Goal: Information Seeking & Learning: Learn about a topic

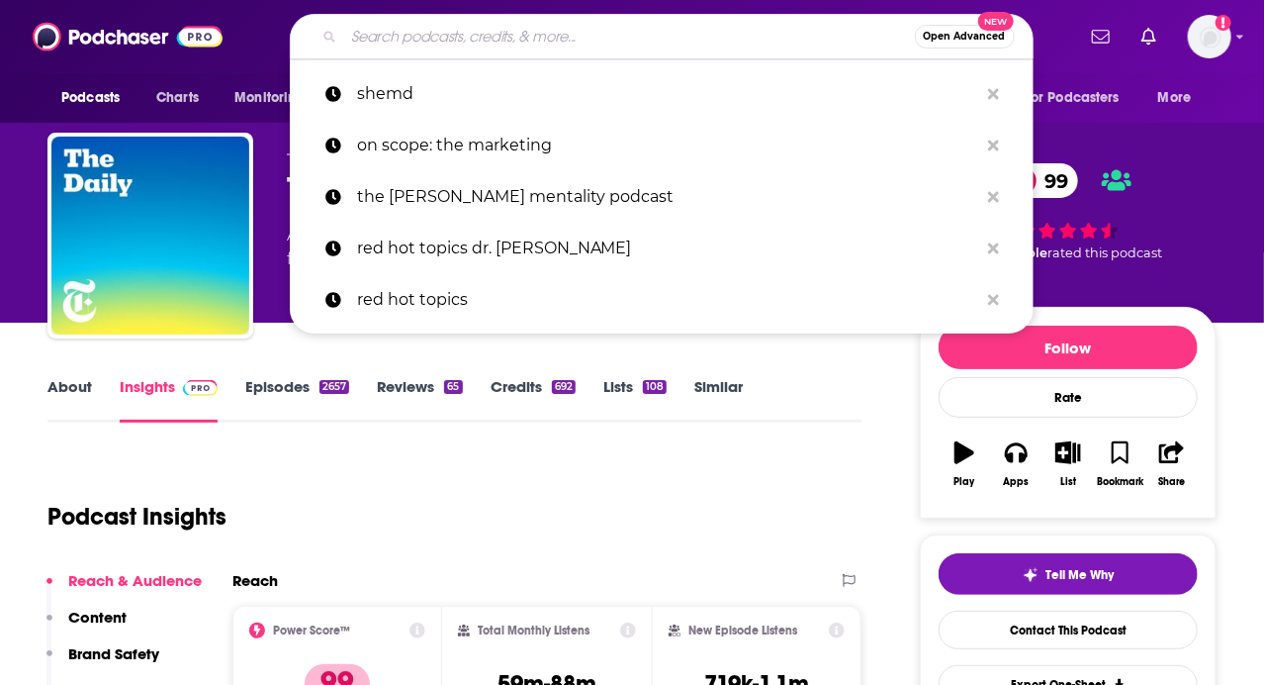
click at [738, 24] on input "Search podcasts, credits, & more..." at bounding box center [629, 37] width 571 height 32
type input "u"
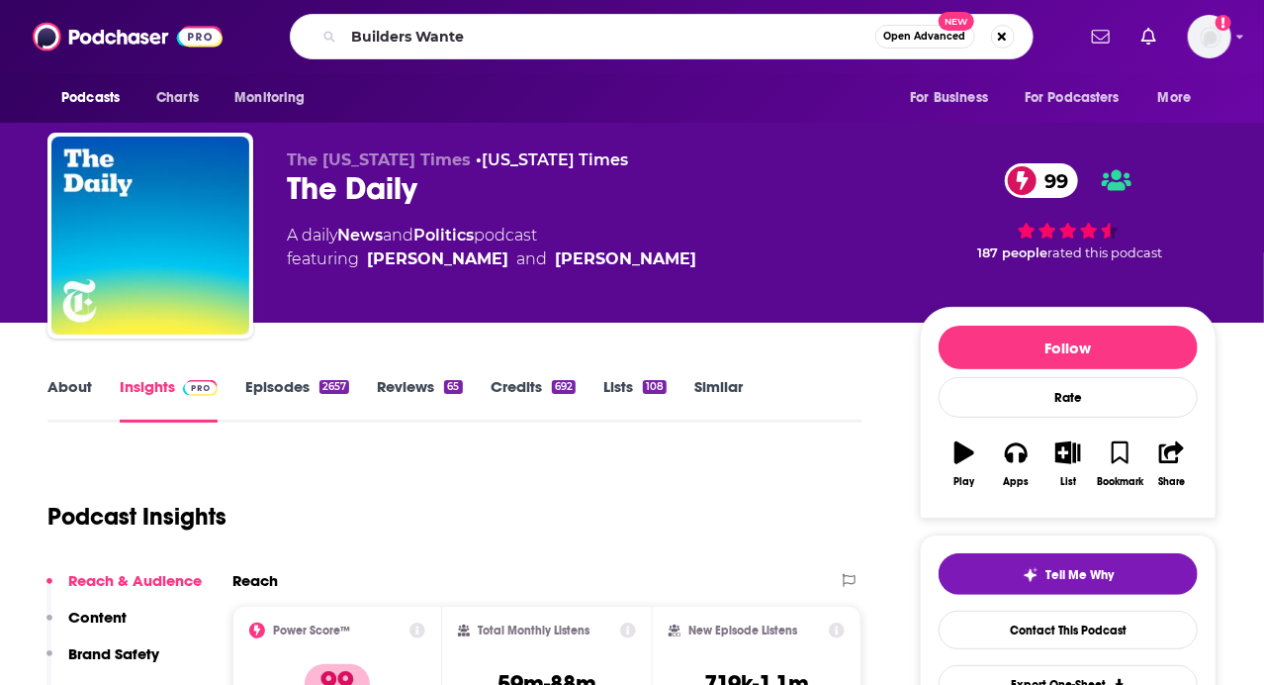
type input "Builders Wanted"
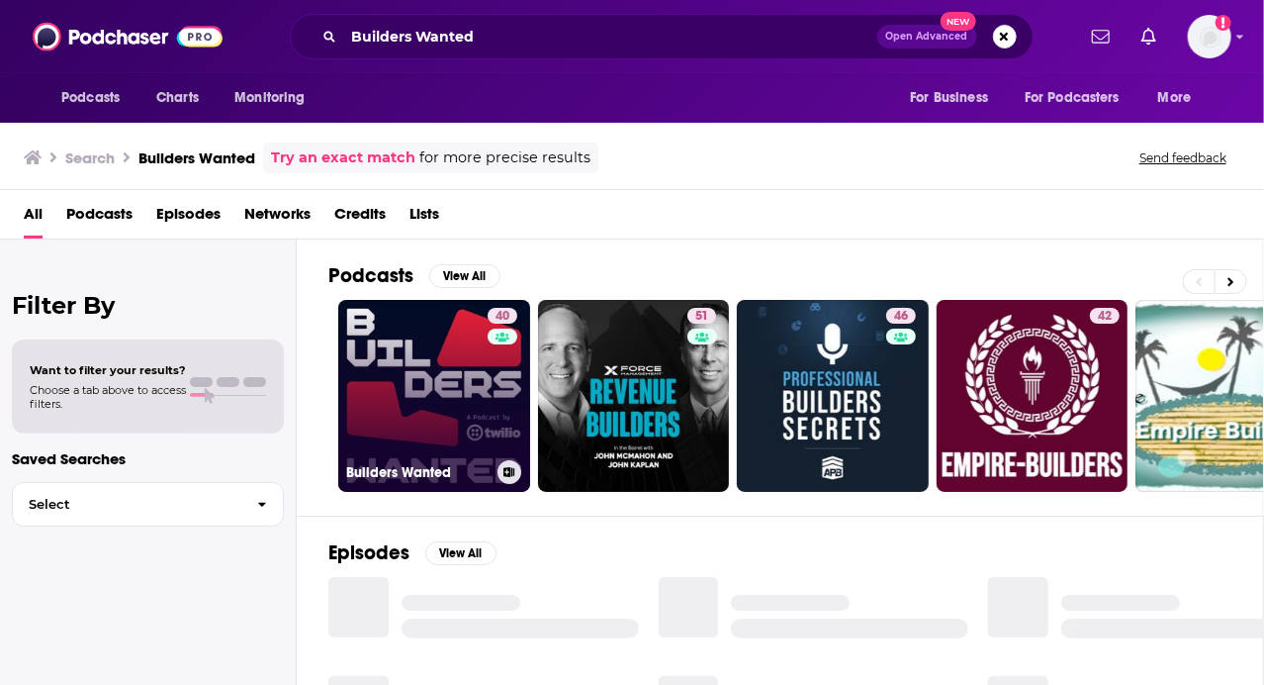
click at [434, 381] on link "40 Builders Wanted" at bounding box center [434, 396] width 192 height 192
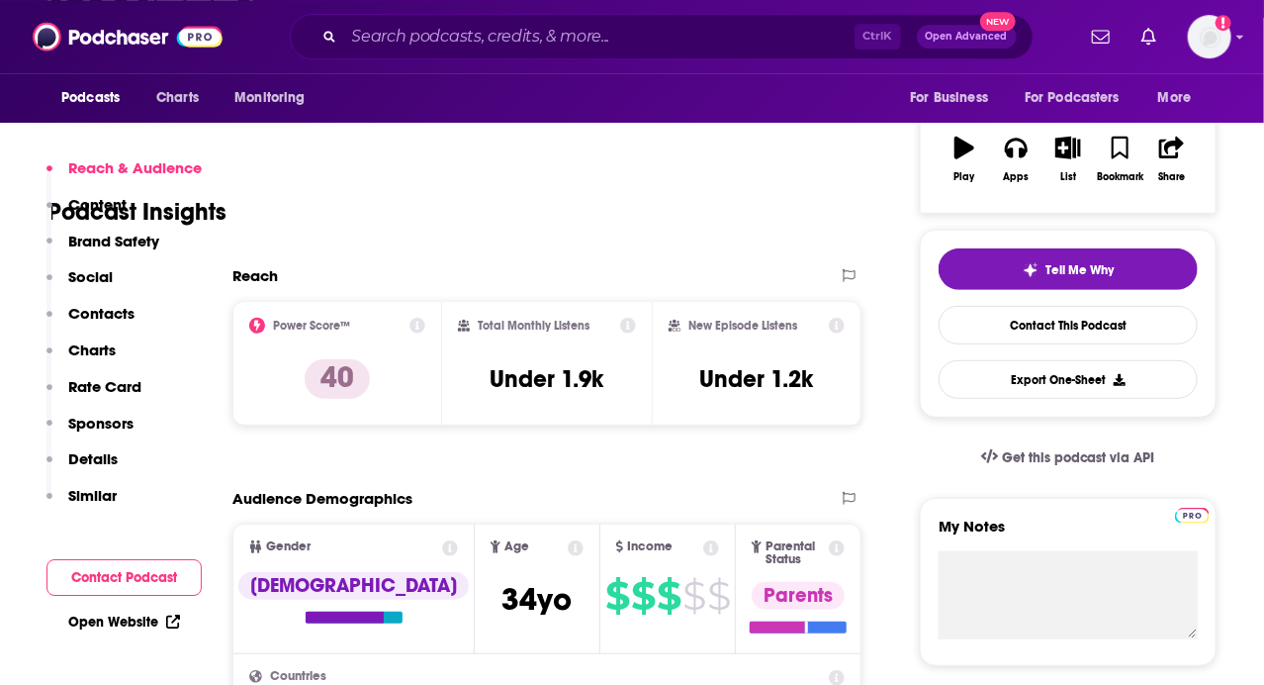
scroll to position [208, 0]
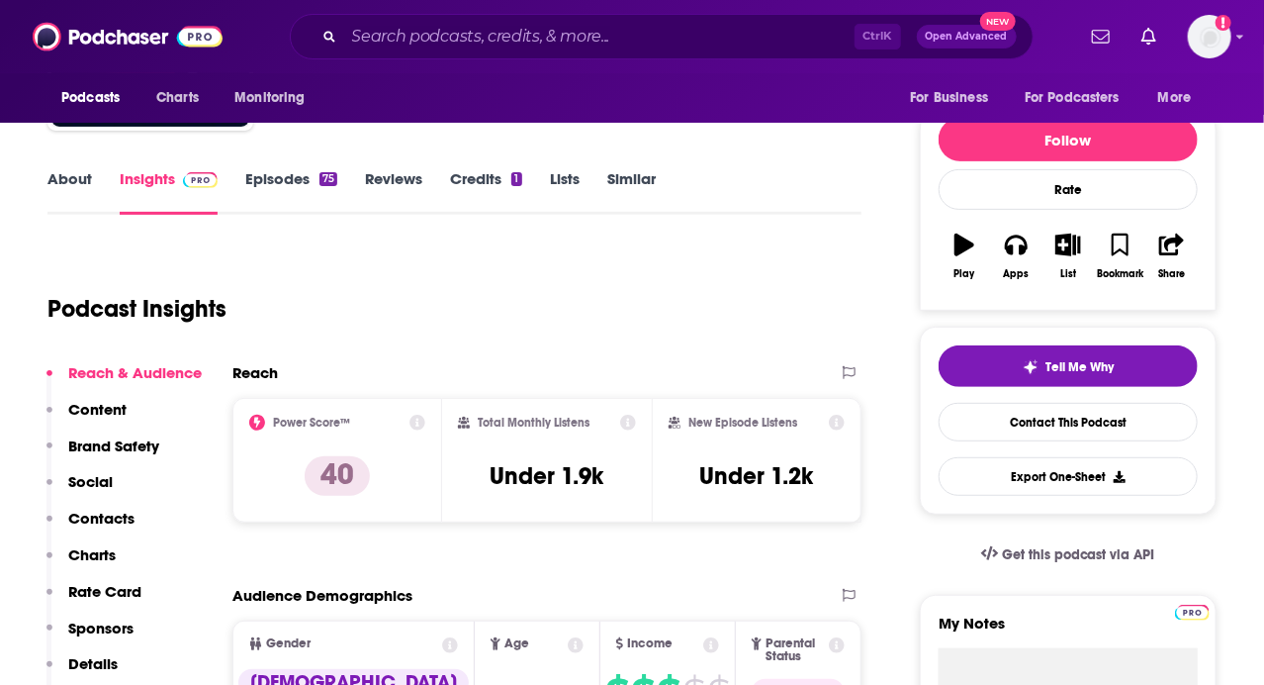
click at [57, 178] on link "About" at bounding box center [69, 192] width 45 height 46
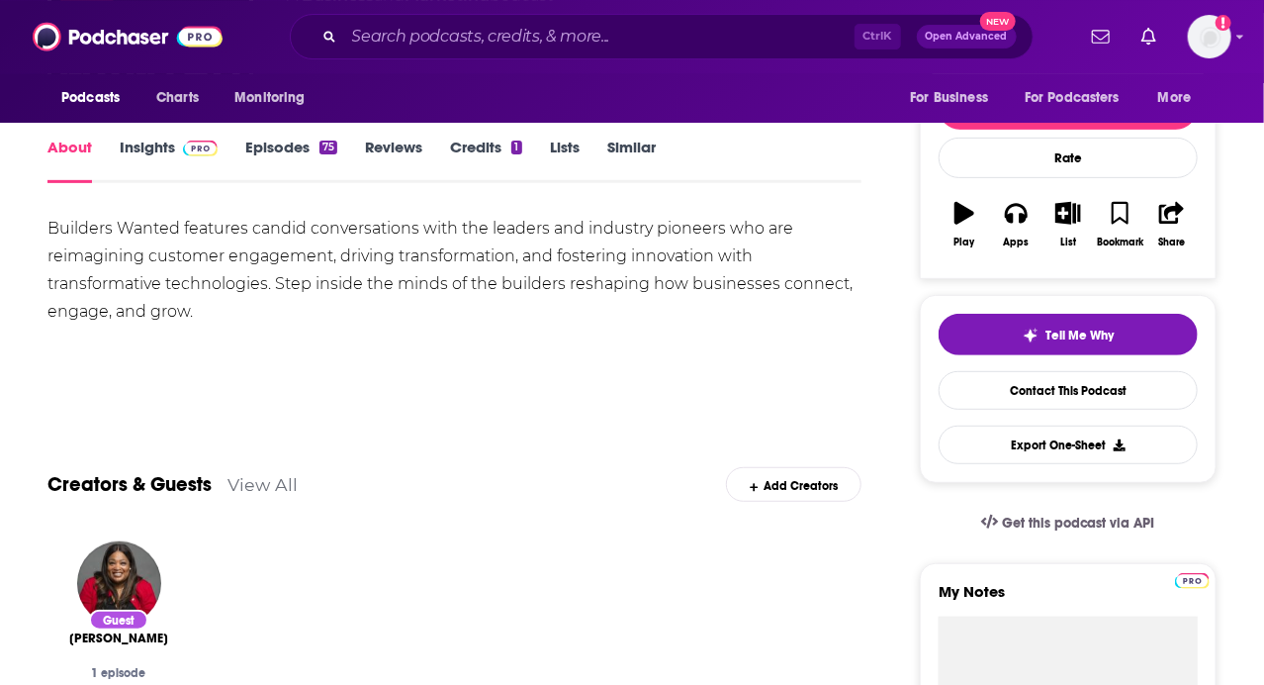
scroll to position [208, 0]
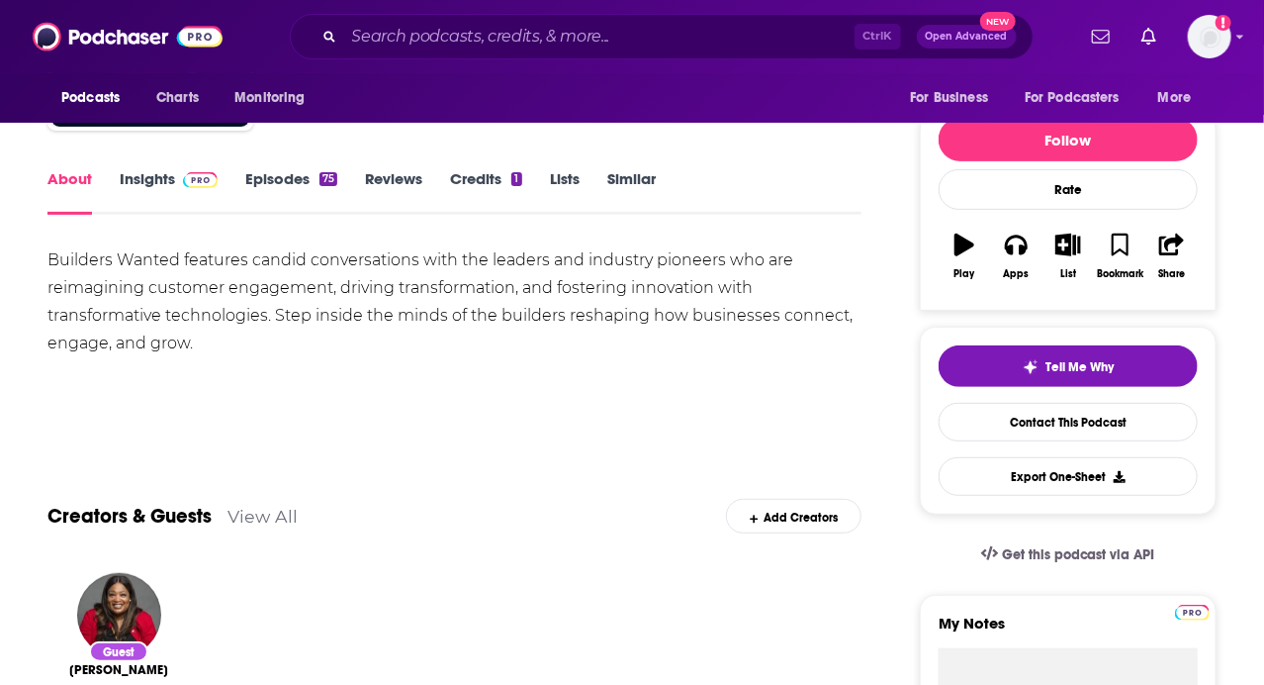
click at [124, 170] on link "Insights" at bounding box center [169, 192] width 98 height 46
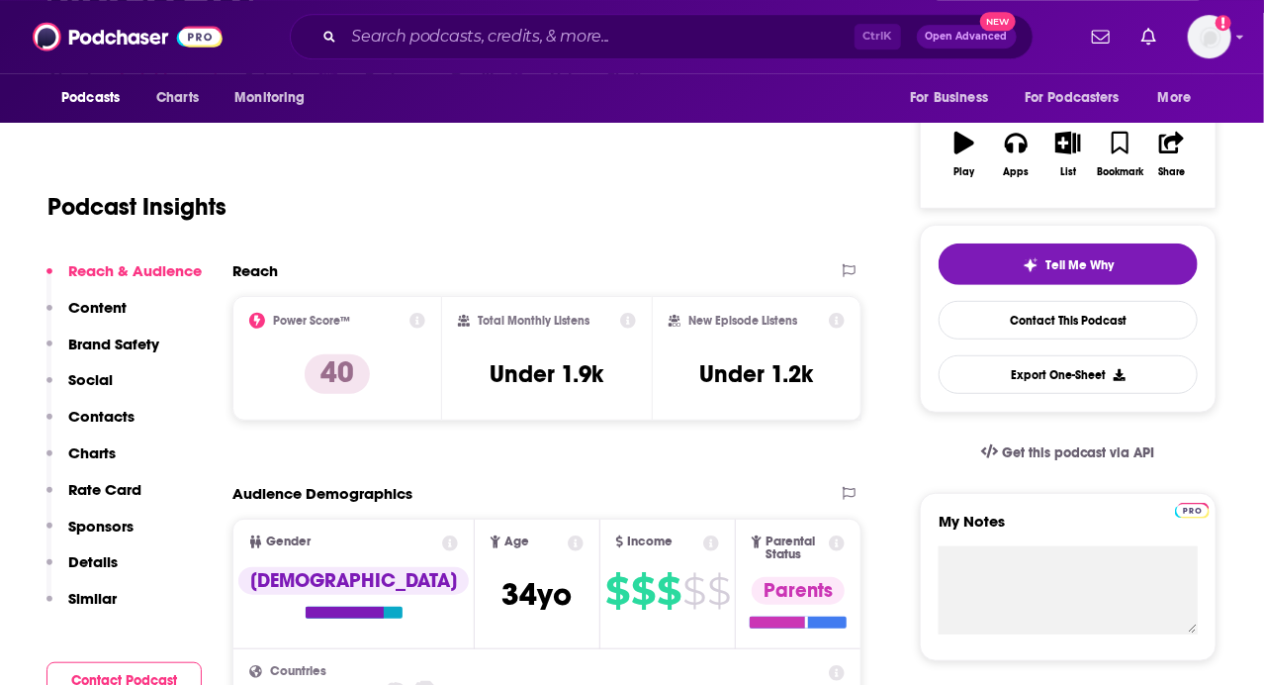
scroll to position [313, 0]
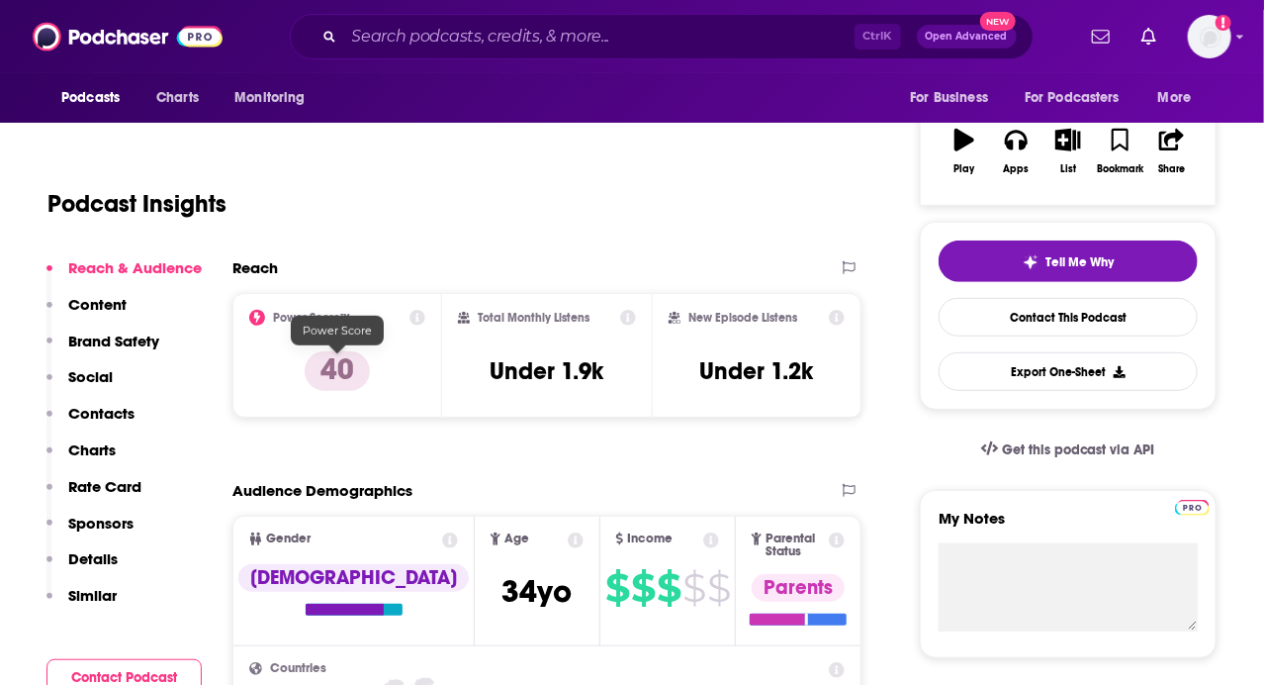
click at [342, 365] on p "40" at bounding box center [337, 371] width 65 height 40
click at [418, 321] on icon at bounding box center [418, 318] width 16 height 16
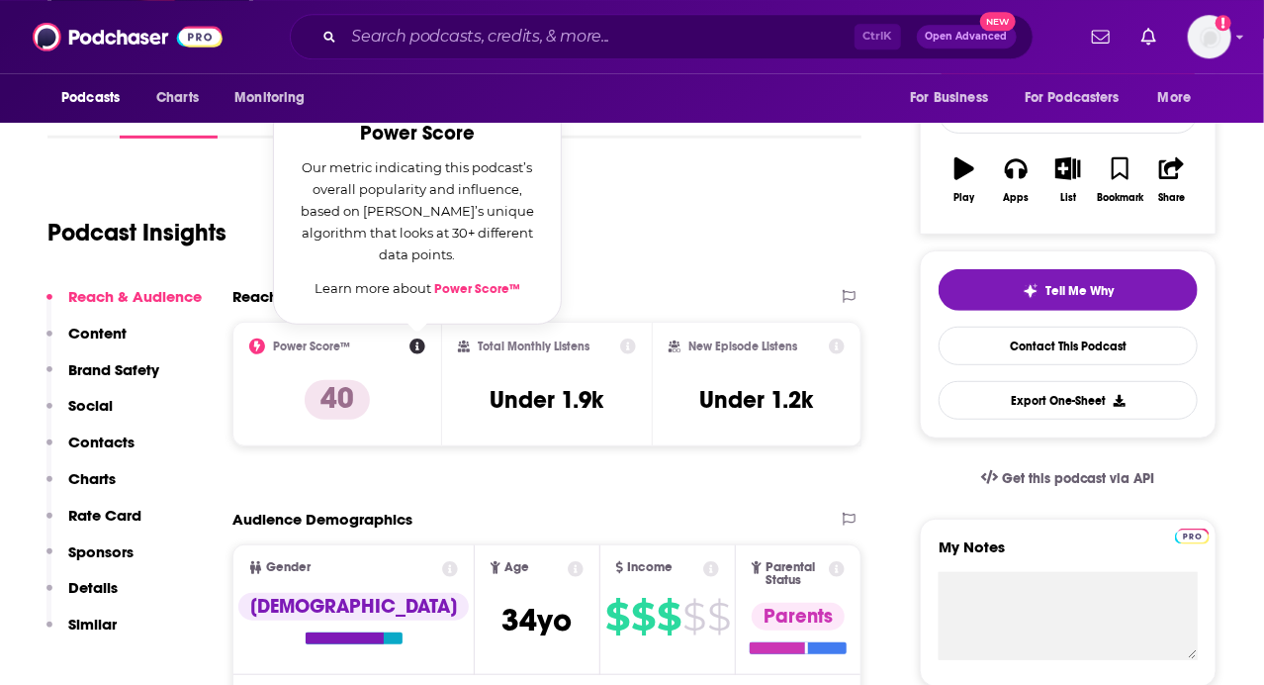
scroll to position [208, 0]
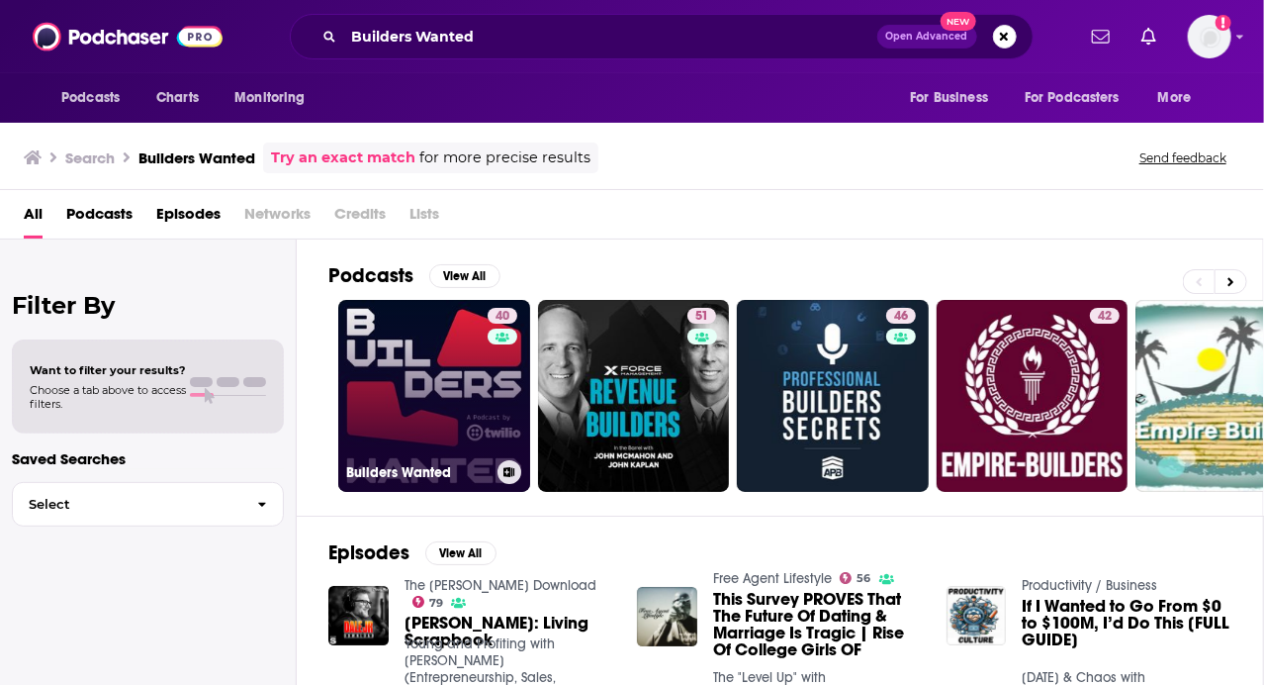
click at [478, 387] on link "40 Builders Wanted" at bounding box center [434, 396] width 192 height 192
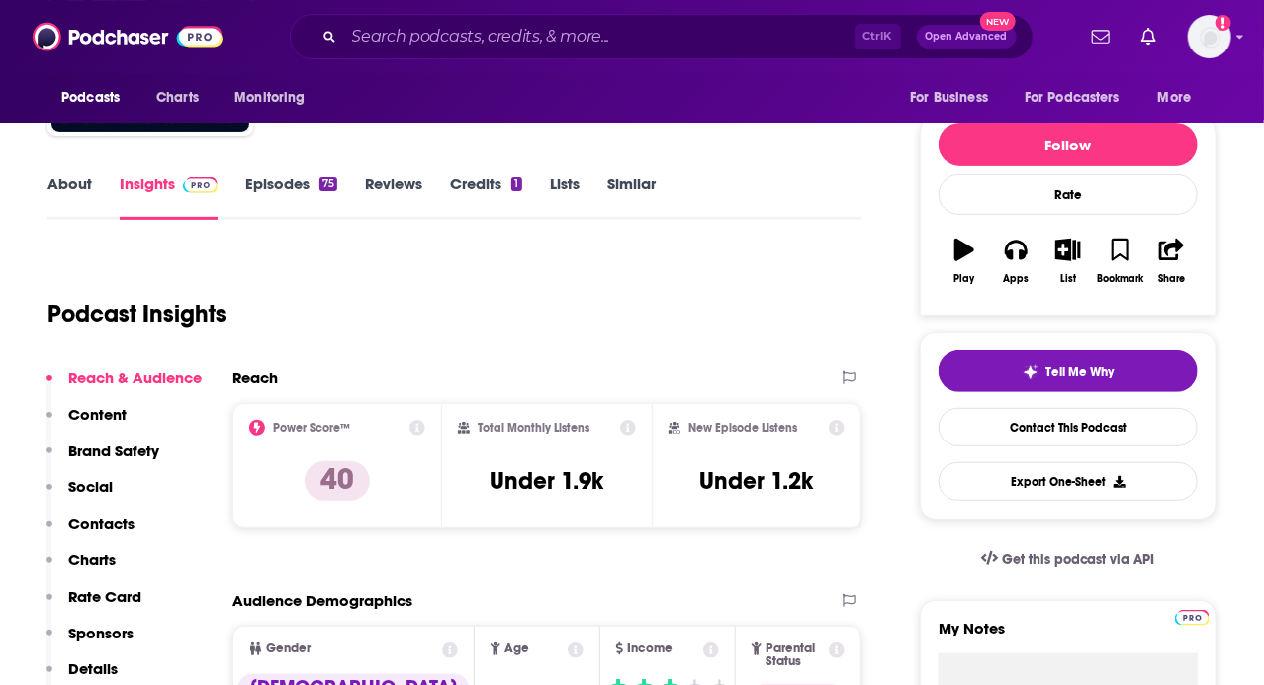
scroll to position [313, 0]
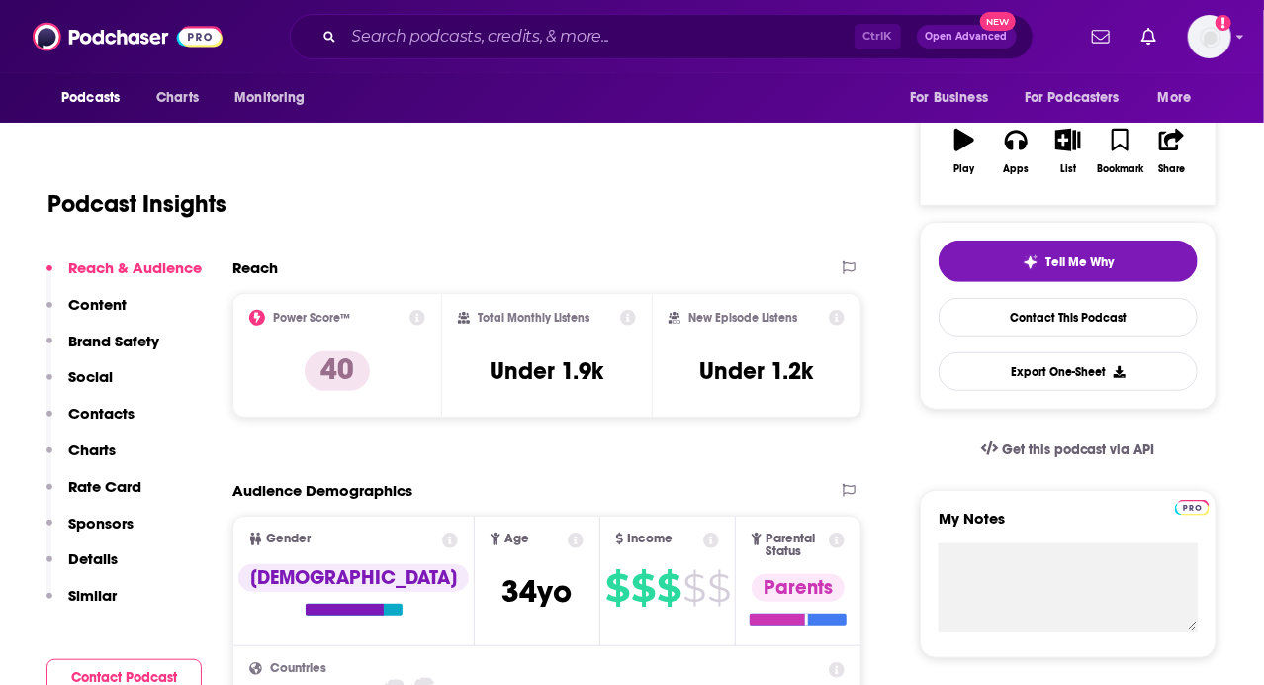
drag, startPoint x: 1237, startPoint y: 443, endPoint x: 1192, endPoint y: 453, distance: 45.6
click at [588, 370] on h3 "Under 1.9k" at bounding box center [547, 371] width 114 height 30
click at [549, 369] on h3 "Under 1.9k" at bounding box center [547, 371] width 114 height 30
click at [629, 317] on icon at bounding box center [628, 318] width 16 height 16
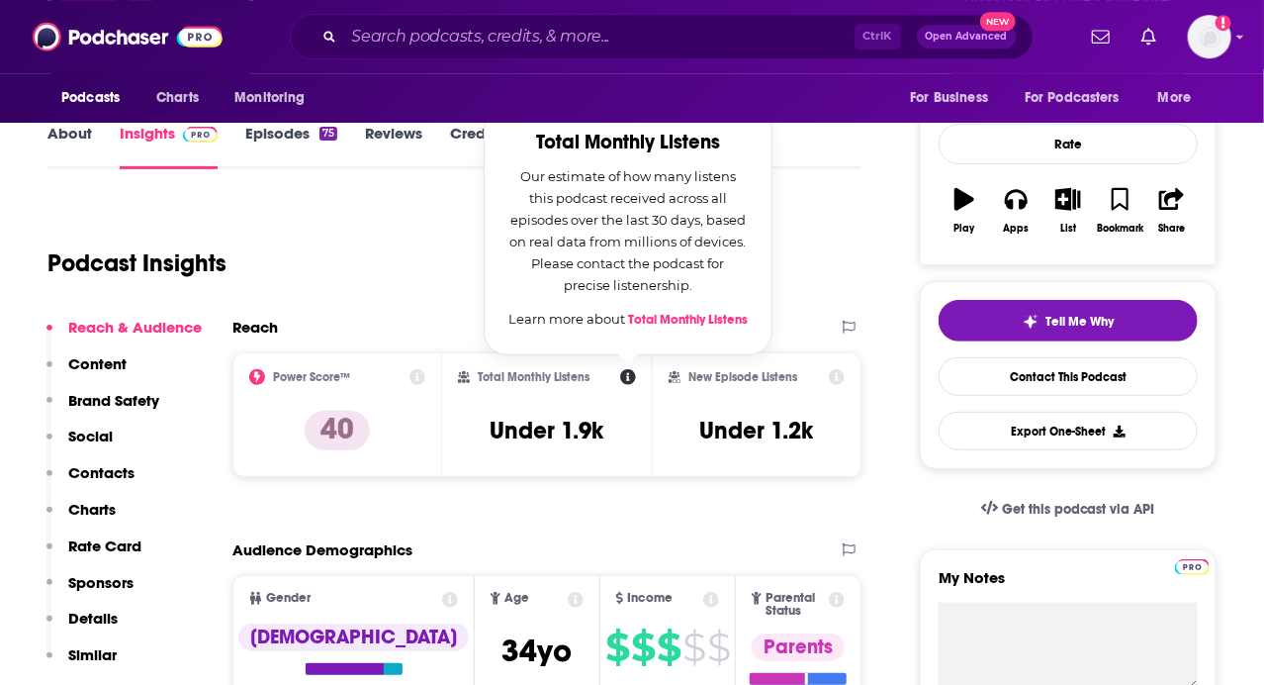
scroll to position [208, 0]
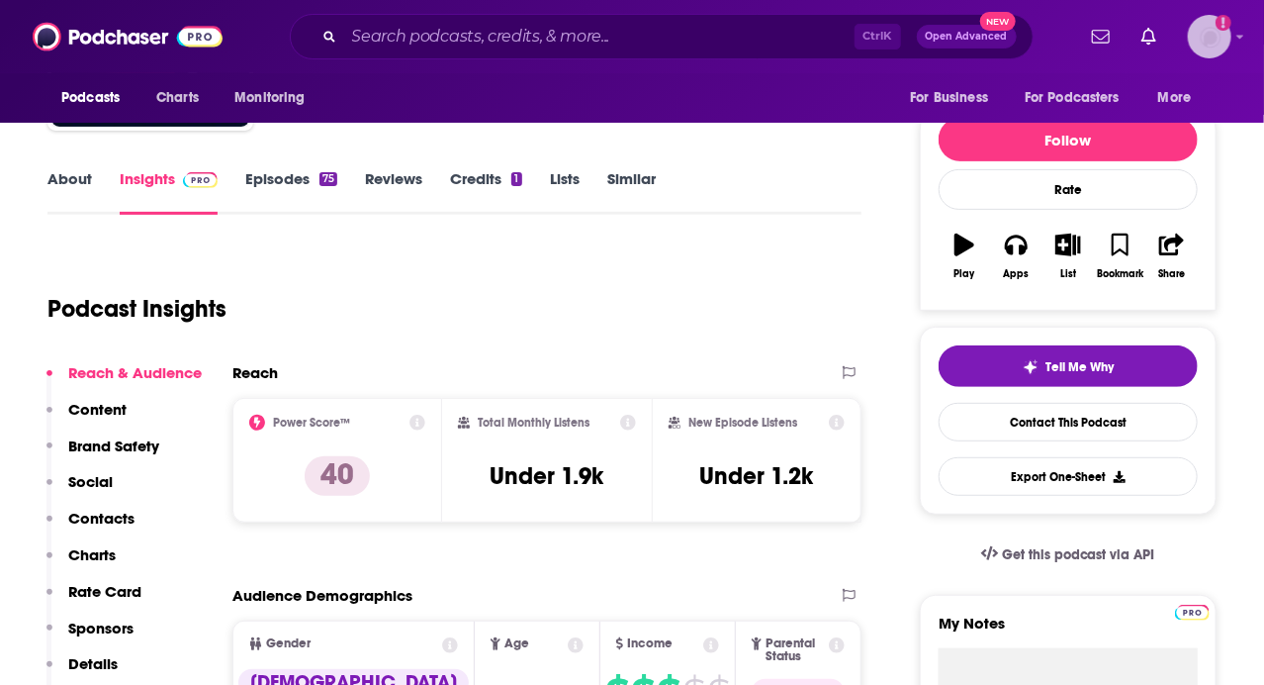
click at [1238, 34] on icon "Show profile menu" at bounding box center [1241, 37] width 8 height 12
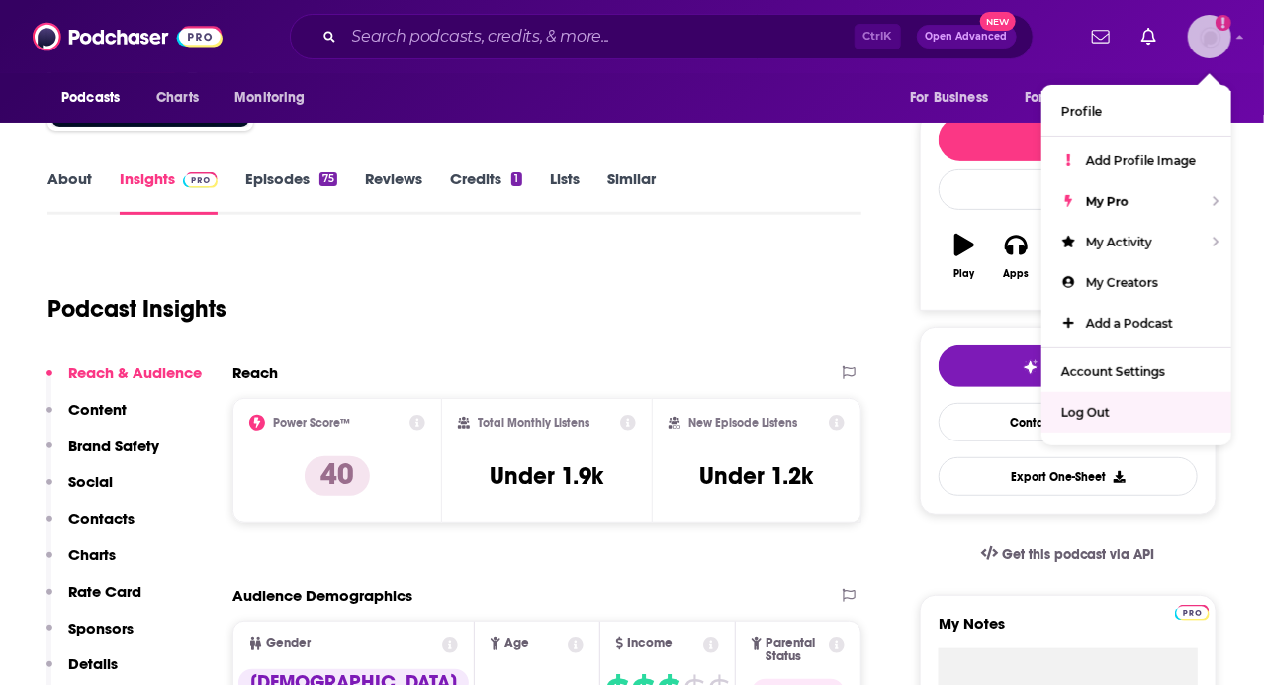
click at [1115, 403] on div "Log Out" at bounding box center [1137, 412] width 190 height 41
